Goal: Check status: Check status

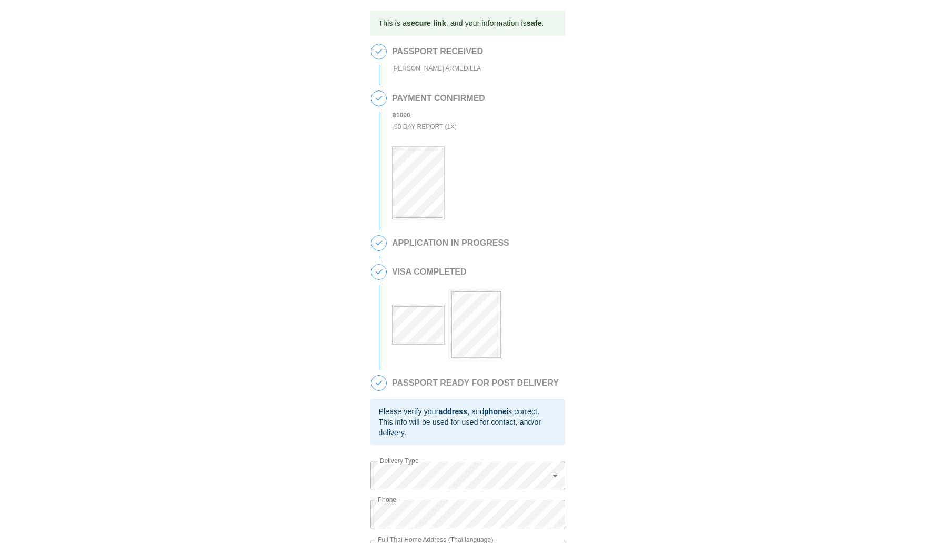
click at [534, 306] on div "VISA COMPLETED" at bounding box center [478, 311] width 172 height 95
